Goal: Task Accomplishment & Management: Manage account settings

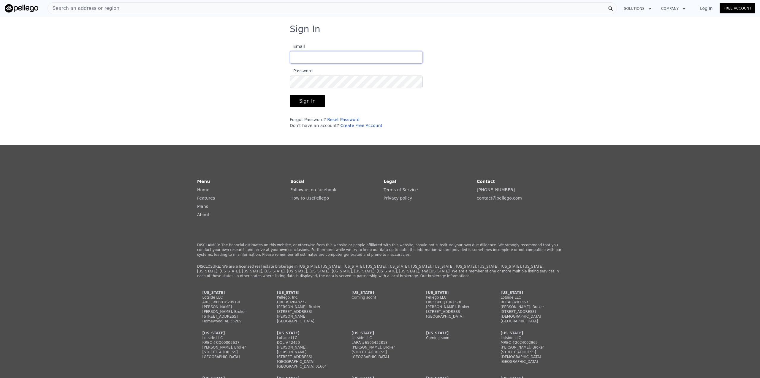
click at [317, 56] on input "Email" at bounding box center [356, 57] width 133 height 12
click at [239, 62] on div "Sign In Email Password Sign In Forgot Password? Reset Password Don't have an ac…" at bounding box center [380, 78] width 760 height 109
click at [313, 56] on input "Email" at bounding box center [356, 57] width 133 height 12
click at [345, 51] on input "Email" at bounding box center [356, 57] width 133 height 12
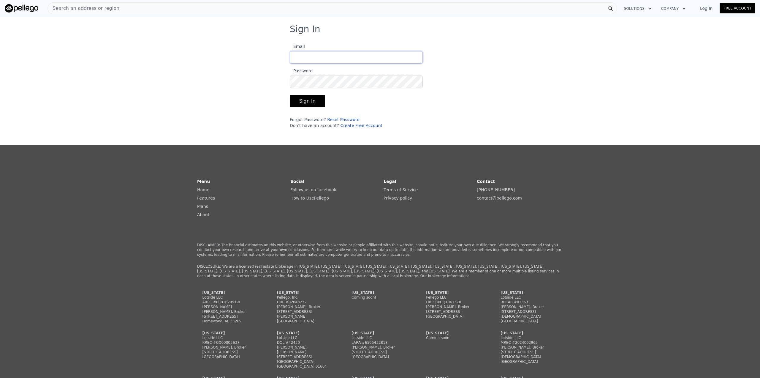
click at [309, 59] on input "Email" at bounding box center [356, 57] width 133 height 12
click at [329, 58] on input "Email" at bounding box center [356, 57] width 133 height 12
paste input "[PERSON_NAME][EMAIL_ADDRESS][DOMAIN_NAME]"
type input "[PERSON_NAME][EMAIL_ADDRESS][DOMAIN_NAME]"
click at [301, 100] on button "Sign In" at bounding box center [307, 101] width 35 height 12
